Goal: Task Accomplishment & Management: Manage account settings

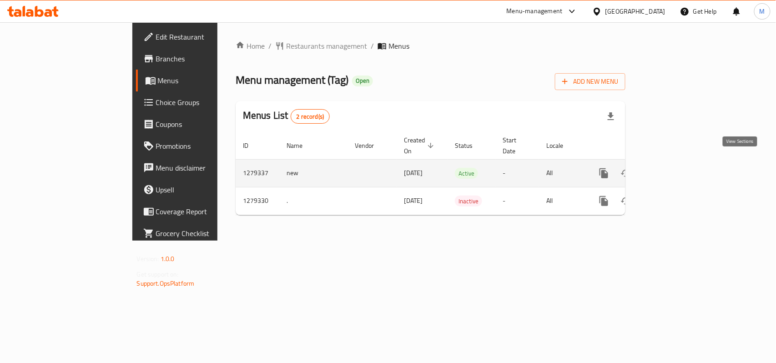
click at [675, 168] on icon "enhanced table" at bounding box center [669, 173] width 11 height 11
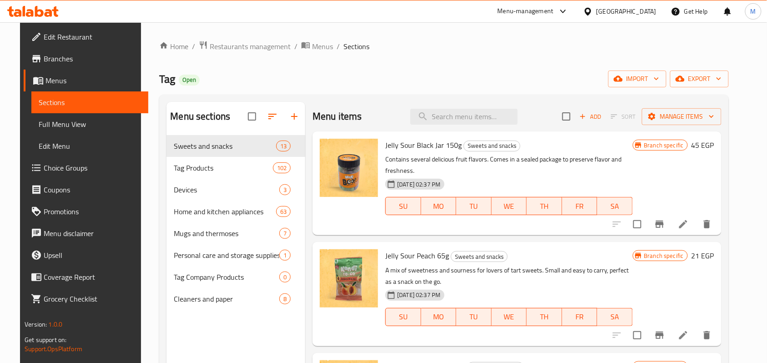
click at [482, 65] on div "Home / Restaurants management / Menus / Sections Tag Open import export Menu se…" at bounding box center [443, 256] width 569 height 432
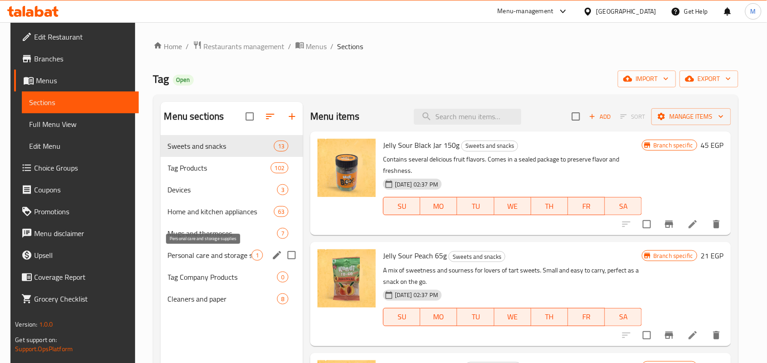
click at [233, 253] on span "Personal care and storage supplies" at bounding box center [210, 255] width 84 height 11
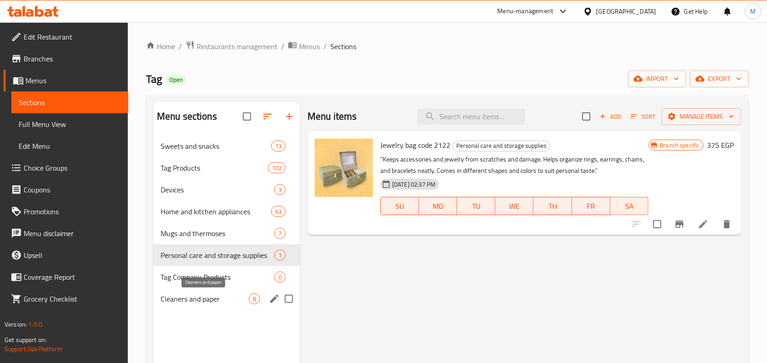
click at [193, 295] on span "Cleaners and paper" at bounding box center [205, 298] width 88 height 11
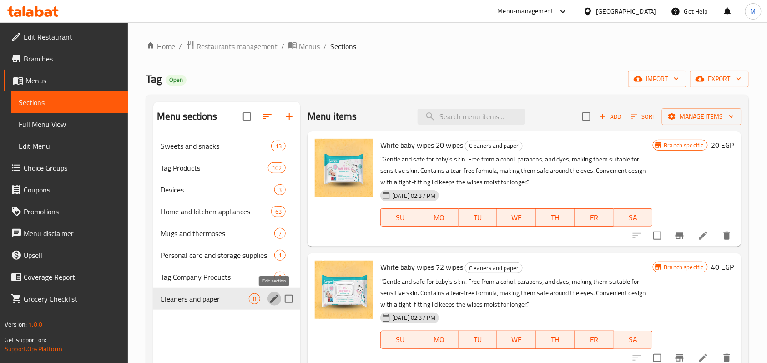
click at [272, 298] on icon "edit" at bounding box center [274, 298] width 11 height 11
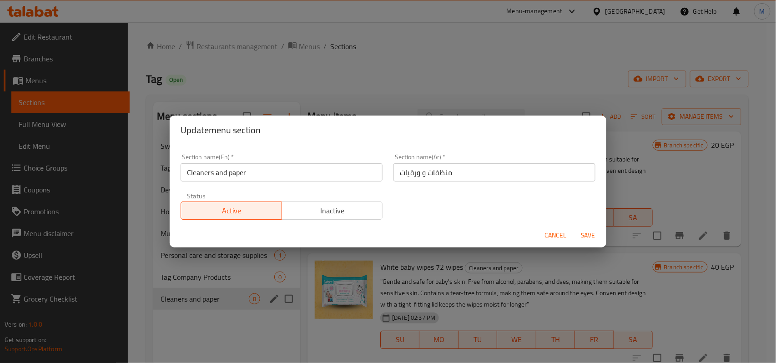
click at [554, 235] on span "Cancel" at bounding box center [555, 235] width 22 height 11
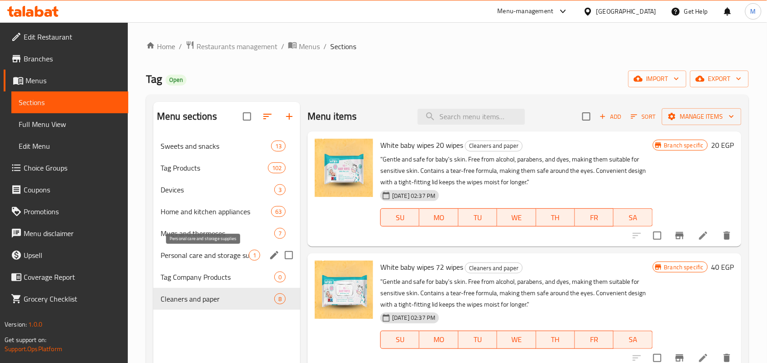
click at [201, 257] on span "Personal care and storage supplies" at bounding box center [205, 255] width 88 height 11
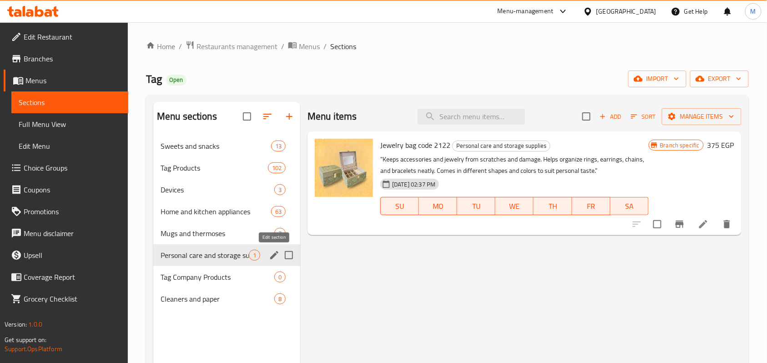
click at [271, 255] on icon "edit" at bounding box center [274, 255] width 11 height 11
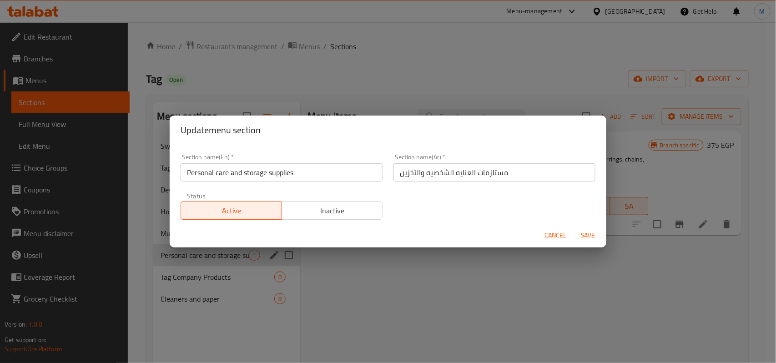
click at [547, 233] on span "Cancel" at bounding box center [555, 235] width 22 height 11
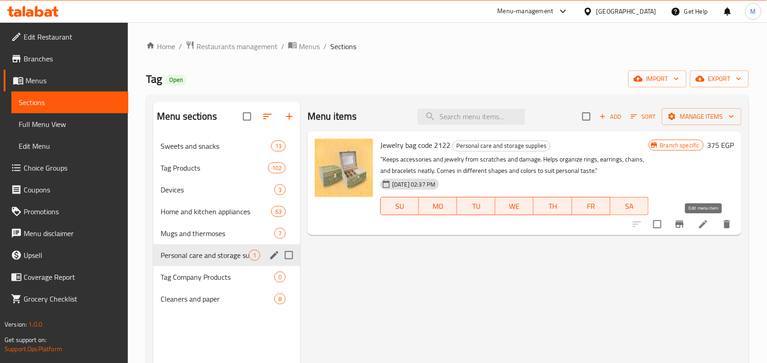
click at [704, 226] on icon at bounding box center [703, 224] width 11 height 11
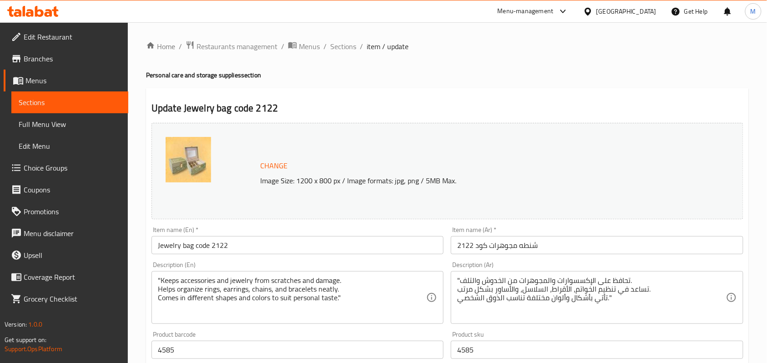
click at [342, 33] on div "Home / Restaurants management / Menus / Sections / item / update Personal care …" at bounding box center [447, 338] width 639 height 633
click at [339, 41] on span "Sections" at bounding box center [343, 46] width 26 height 11
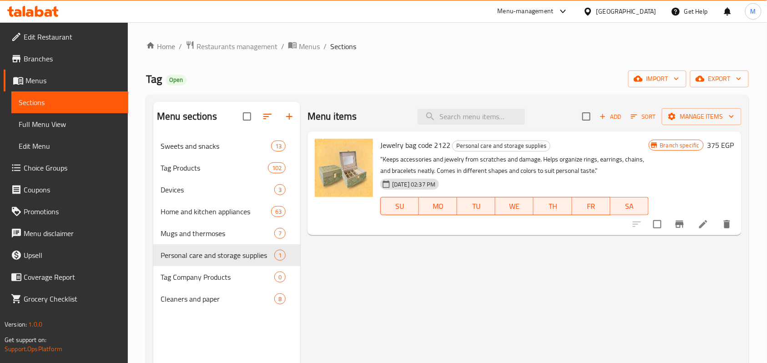
click at [435, 82] on div "Tag Open import export" at bounding box center [447, 78] width 603 height 17
click at [306, 42] on span "Menus" at bounding box center [309, 46] width 21 height 11
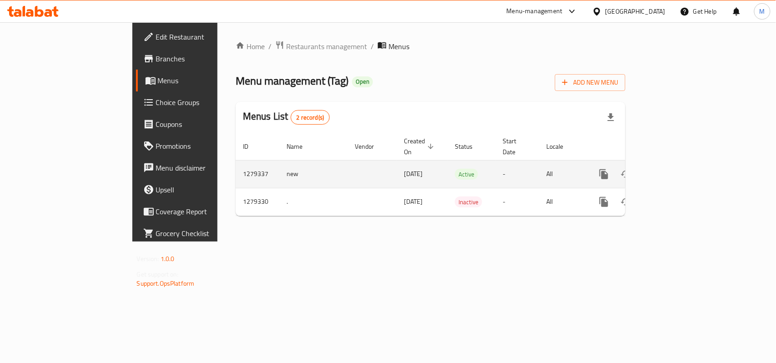
click at [586, 162] on td "All" at bounding box center [562, 174] width 47 height 28
click at [680, 163] on link "enhanced table" at bounding box center [669, 174] width 22 height 22
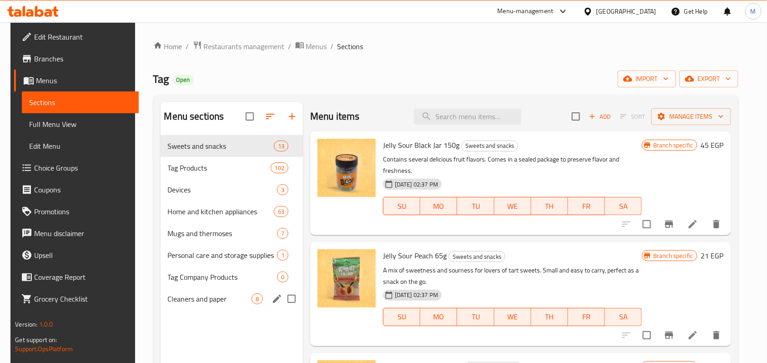
click at [201, 290] on div "Cleaners and paper 8" at bounding box center [232, 299] width 143 height 22
